Goal: Use online tool/utility: Utilize a website feature to perform a specific function

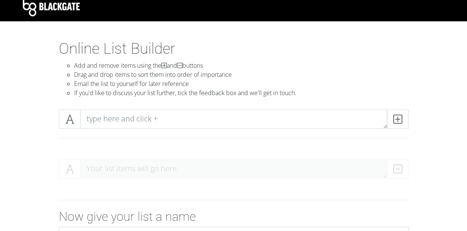
scroll to position [6, 0]
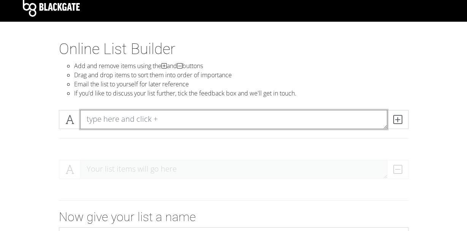
click at [106, 120] on textarea at bounding box center [233, 119] width 307 height 19
type textarea "Earth, Wind, & Fire"
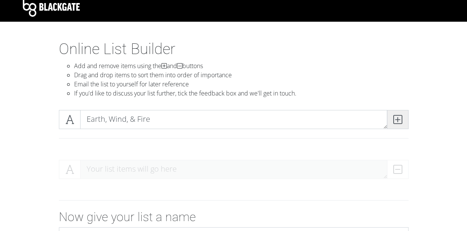
click at [397, 122] on icon at bounding box center [397, 120] width 9 height 8
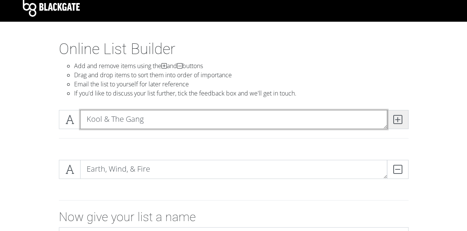
type textarea "Kool & The Gang"
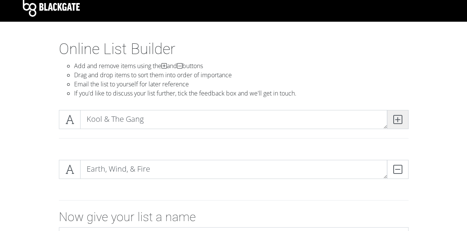
click at [401, 123] on icon at bounding box center [397, 120] width 9 height 8
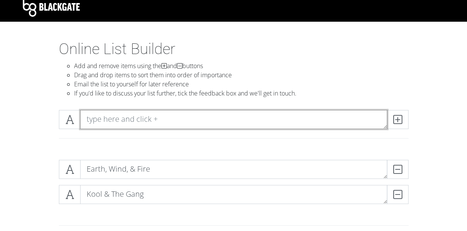
click at [106, 122] on textarea at bounding box center [233, 119] width 307 height 19
type textarea "[PERSON_NAME] & Co."
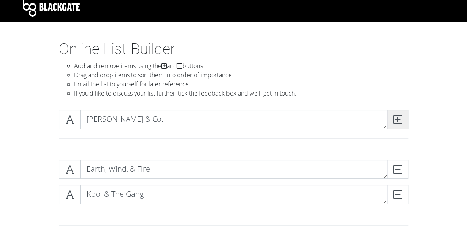
click at [401, 126] on span at bounding box center [398, 119] width 22 height 19
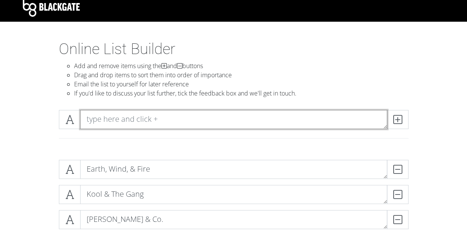
click at [173, 124] on textarea at bounding box center [233, 119] width 307 height 19
type textarea "[PERSON_NAME]"
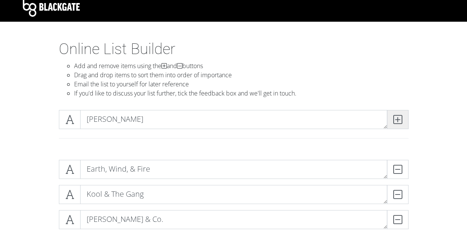
click at [399, 121] on icon at bounding box center [397, 120] width 9 height 8
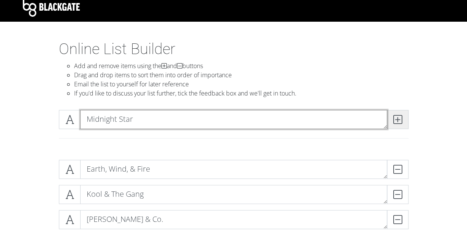
type textarea "Midnight Star"
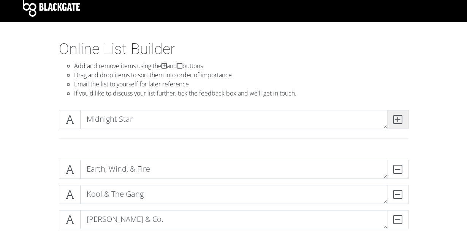
click at [395, 118] on icon at bounding box center [397, 120] width 9 height 8
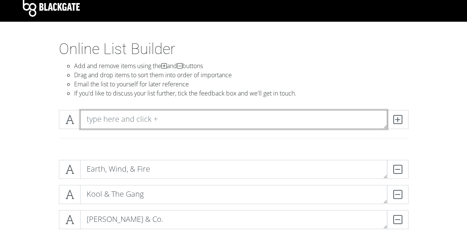
click at [294, 124] on textarea at bounding box center [233, 119] width 307 height 19
type textarea "The Gap Band"
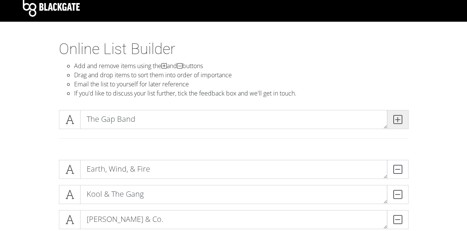
click at [401, 121] on icon at bounding box center [397, 120] width 9 height 8
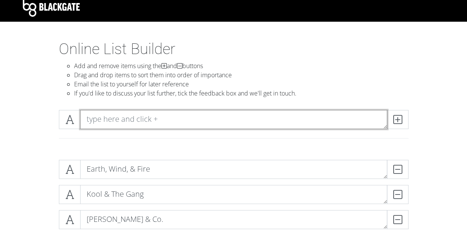
click at [251, 123] on textarea at bounding box center [233, 119] width 307 height 19
type textarea "Zapp & [PERSON_NAME]"
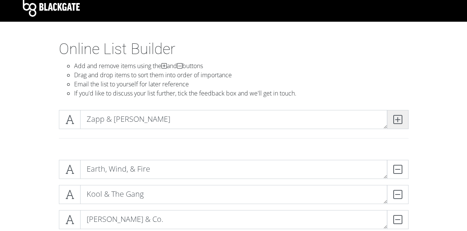
click at [396, 122] on icon at bounding box center [397, 120] width 9 height 8
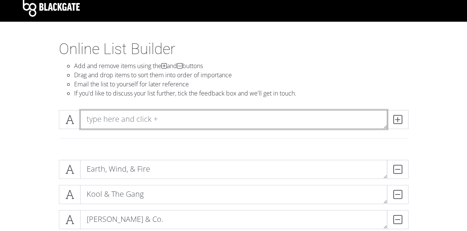
click at [190, 125] on textarea at bounding box center [233, 119] width 307 height 19
type textarea "Commodores"
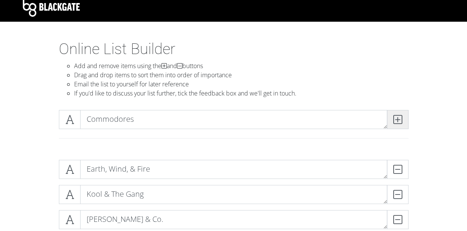
click at [402, 120] on icon at bounding box center [397, 120] width 9 height 8
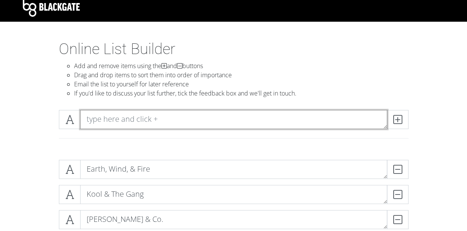
click at [271, 120] on textarea at bounding box center [233, 119] width 307 height 19
type textarea "[US_STATE] Players"
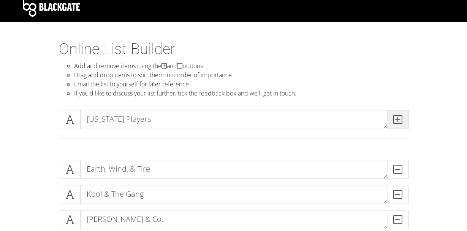
click at [399, 118] on icon at bounding box center [397, 120] width 9 height 8
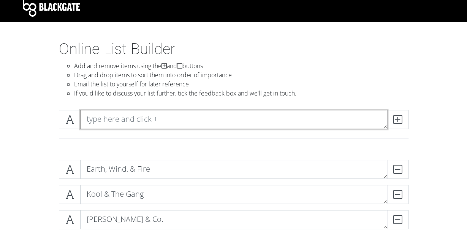
click at [236, 124] on textarea at bounding box center [233, 119] width 307 height 19
type textarea "[PERSON_NAME] and Maze"
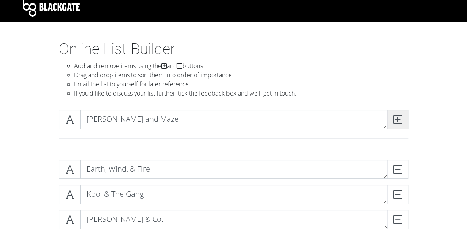
click at [395, 116] on icon at bounding box center [397, 120] width 9 height 8
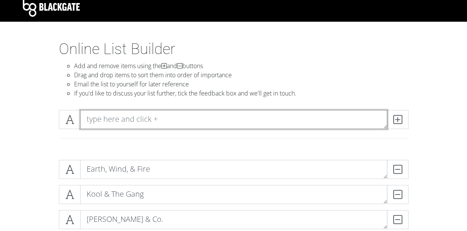
click at [259, 122] on textarea at bounding box center [233, 119] width 307 height 19
type textarea "[PERSON_NAME] Brothers"
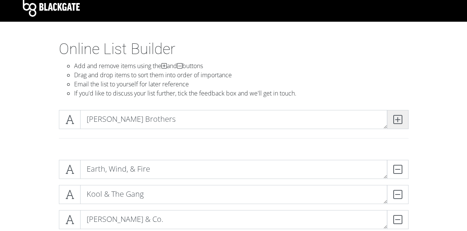
click at [397, 120] on icon at bounding box center [397, 120] width 9 height 8
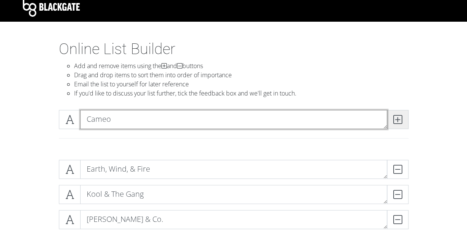
type textarea "Cameo"
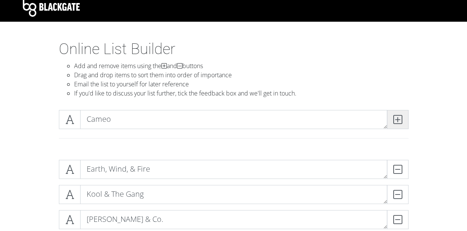
click at [398, 117] on icon at bounding box center [397, 120] width 9 height 8
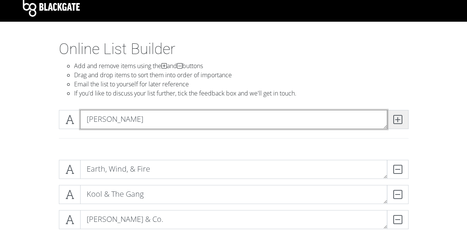
type textarea "[PERSON_NAME]"
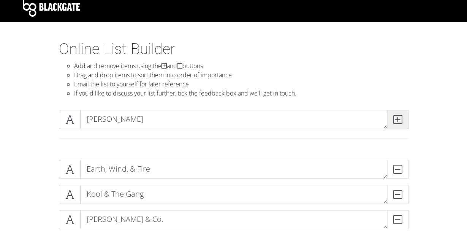
click at [403, 127] on span at bounding box center [398, 119] width 22 height 19
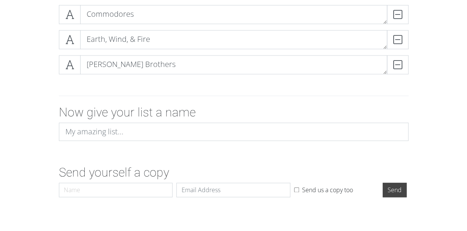
scroll to position [413, 0]
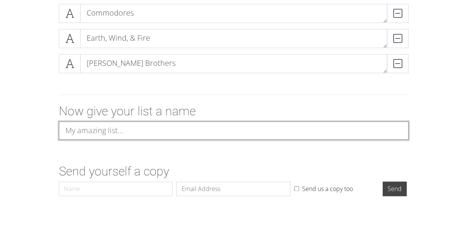
click at [78, 135] on input at bounding box center [234, 130] width 350 height 18
type input "Funk Bands - Sorted by Funkiest to [PERSON_NAME]"
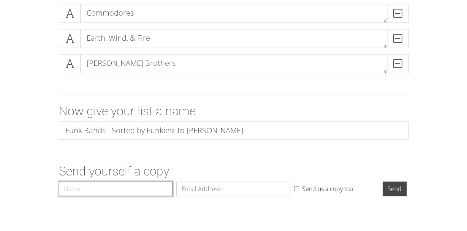
click at [85, 187] on input "Name" at bounding box center [116, 188] width 114 height 14
type input "[PERSON_NAME]"
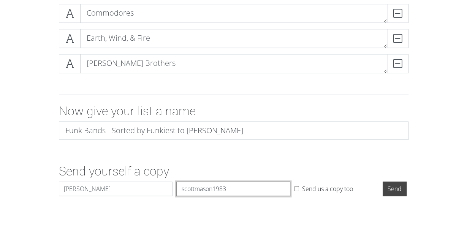
type input "scottmason1983@"
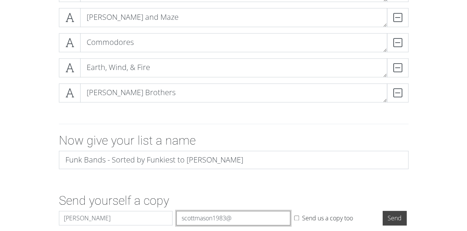
scroll to position [384, 0]
click at [214, 219] on input "scottmason1983@" at bounding box center [233, 217] width 114 height 14
